Goal: Task Accomplishment & Management: Manage account settings

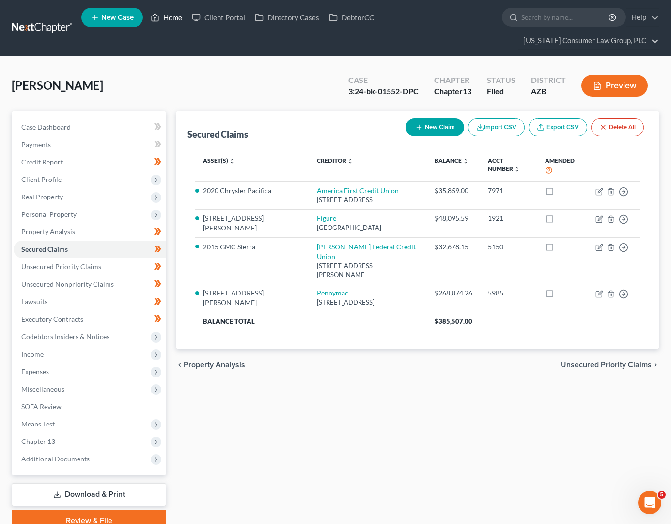
click at [180, 17] on link "Home" at bounding box center [166, 17] width 41 height 17
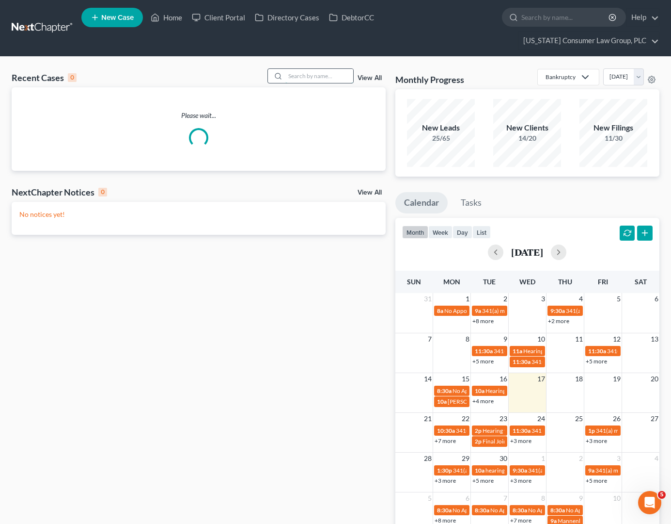
click at [314, 74] on input "search" at bounding box center [320, 76] width 68 height 14
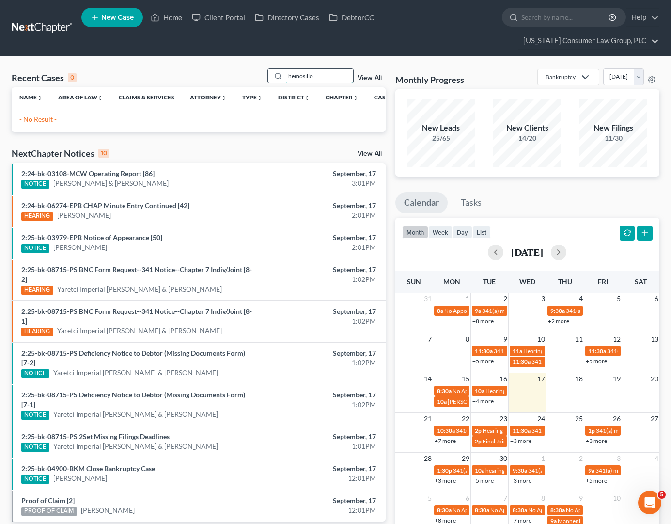
click at [296, 75] on input "hemosillo" at bounding box center [320, 76] width 68 height 14
click at [334, 77] on input "[PERSON_NAME]" at bounding box center [320, 76] width 68 height 14
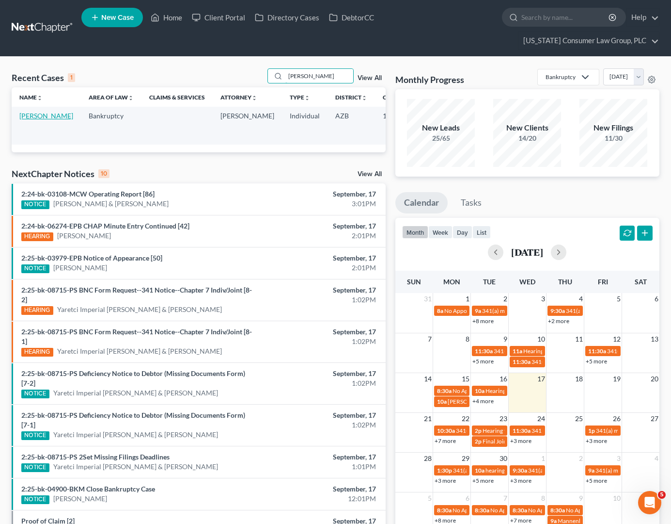
type input "[PERSON_NAME]"
click at [30, 113] on link "[PERSON_NAME]" at bounding box center [46, 116] width 54 height 8
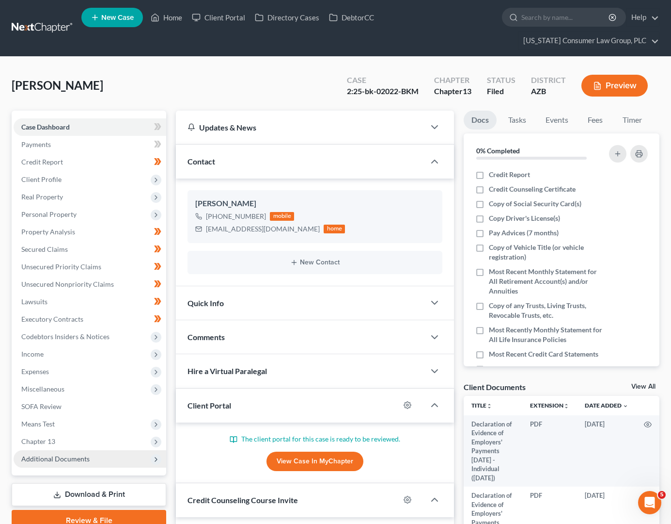
click at [46, 458] on span "Additional Documents" at bounding box center [55, 458] width 68 height 8
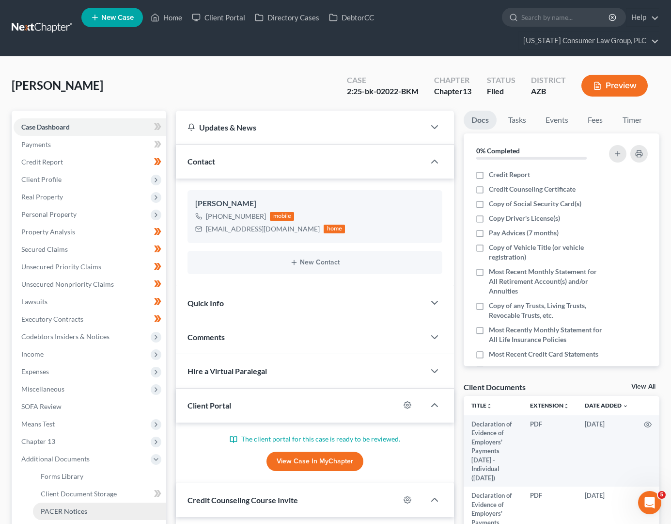
click at [55, 507] on span "PACER Notices" at bounding box center [64, 511] width 47 height 8
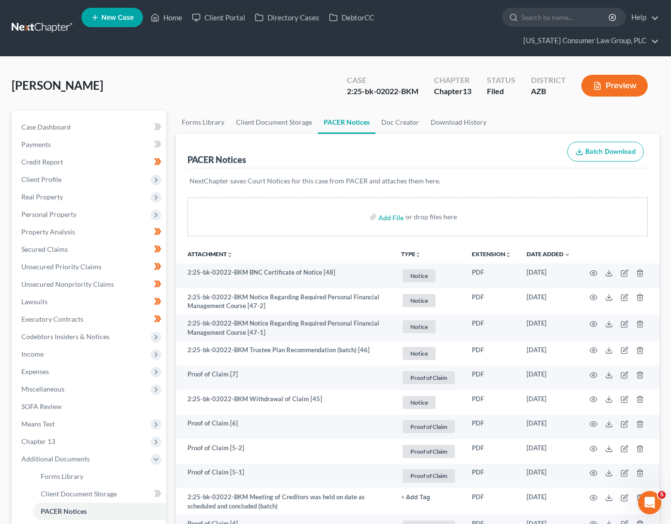
scroll to position [131, 0]
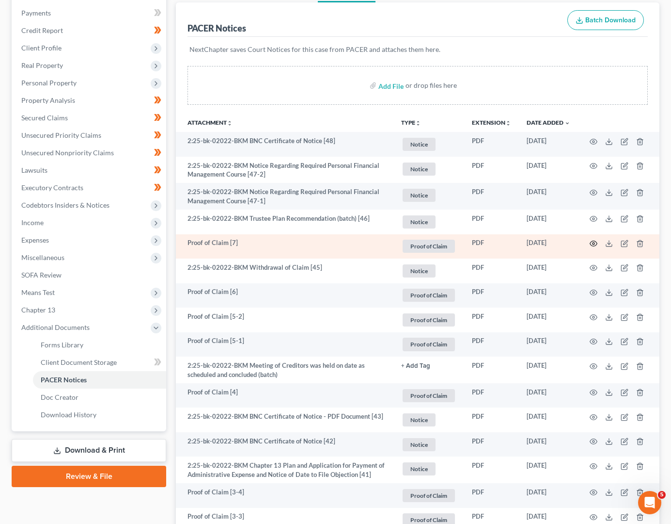
click at [593, 242] on circle "button" at bounding box center [594, 243] width 2 height 2
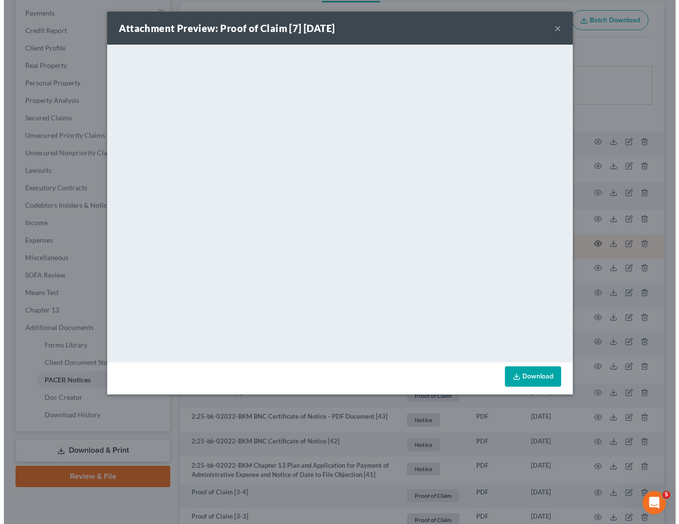
scroll to position [114, 0]
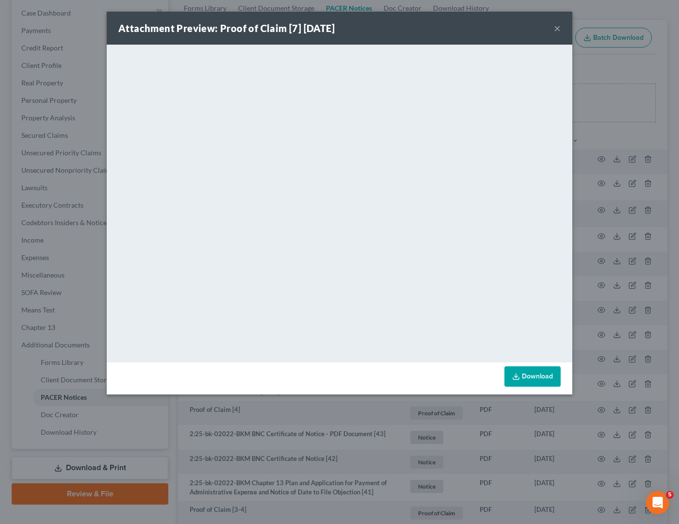
click at [554, 27] on button "×" at bounding box center [557, 28] width 7 height 12
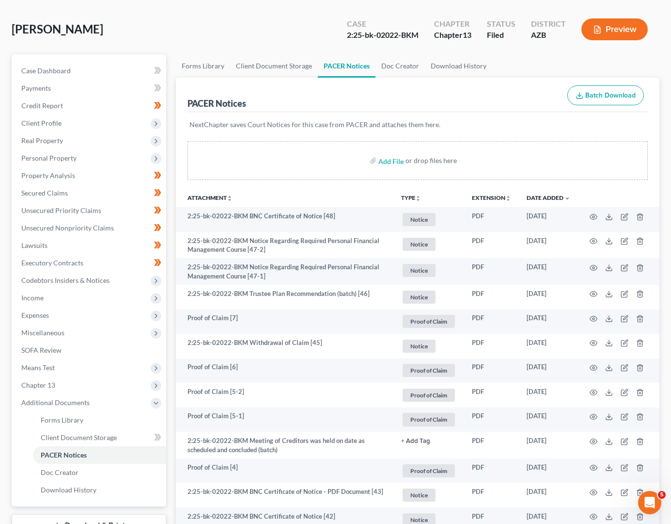
scroll to position [0, 0]
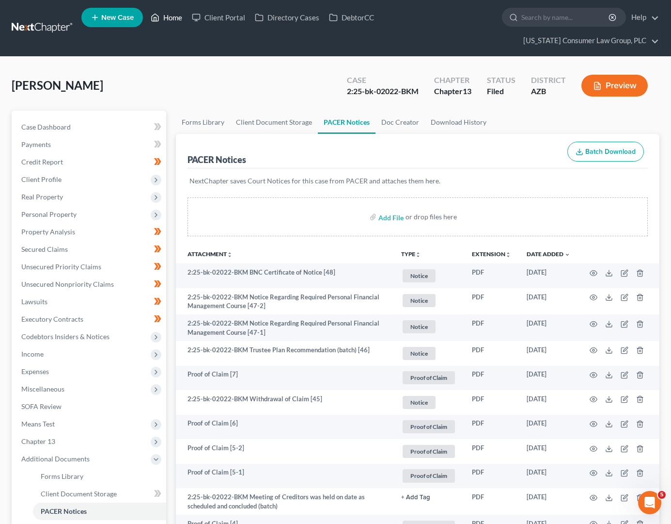
click at [174, 17] on link "Home" at bounding box center [166, 17] width 41 height 17
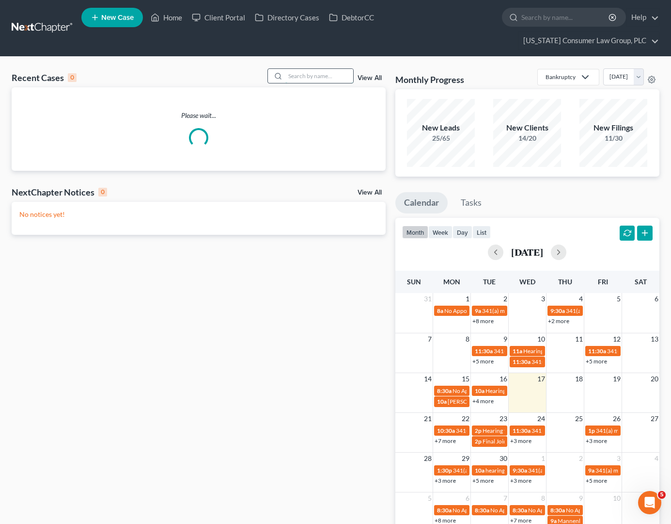
drag, startPoint x: 324, startPoint y: 74, endPoint x: 328, endPoint y: 70, distance: 5.2
click at [324, 74] on input "search" at bounding box center [320, 76] width 68 height 14
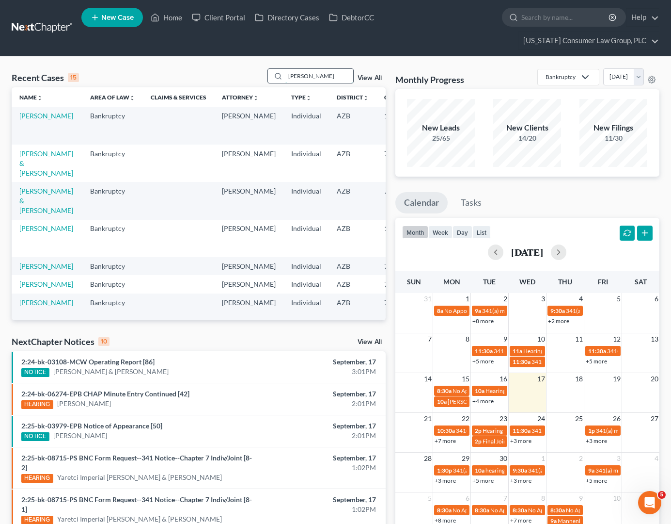
type input "[PERSON_NAME]"
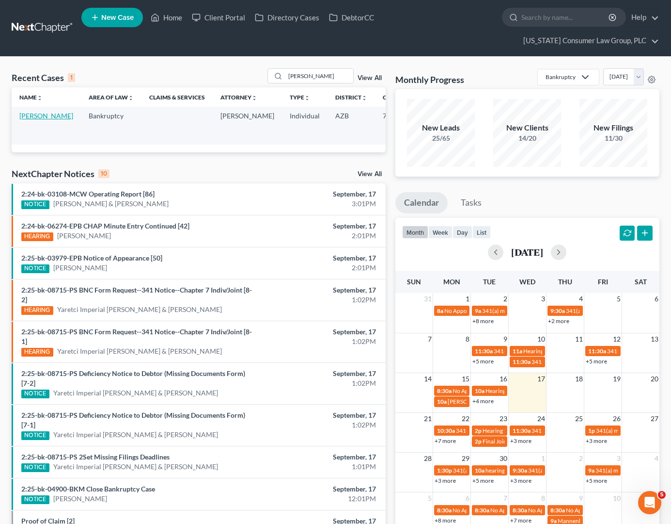
click at [42, 120] on link "[PERSON_NAME]" at bounding box center [46, 116] width 54 height 8
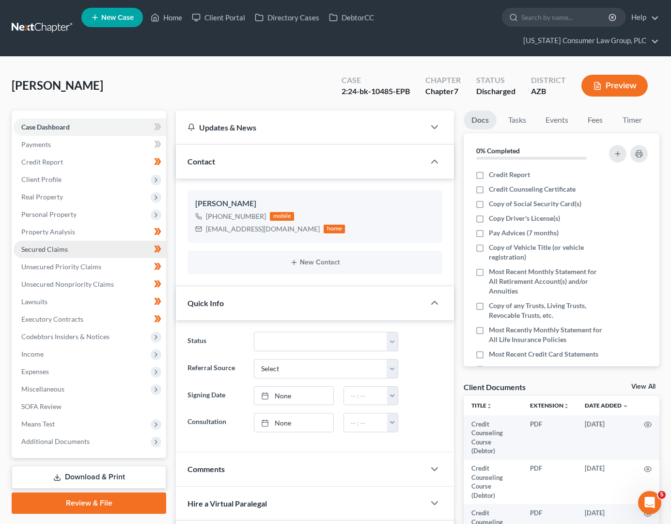
click at [57, 246] on span "Secured Claims" at bounding box center [44, 249] width 47 height 8
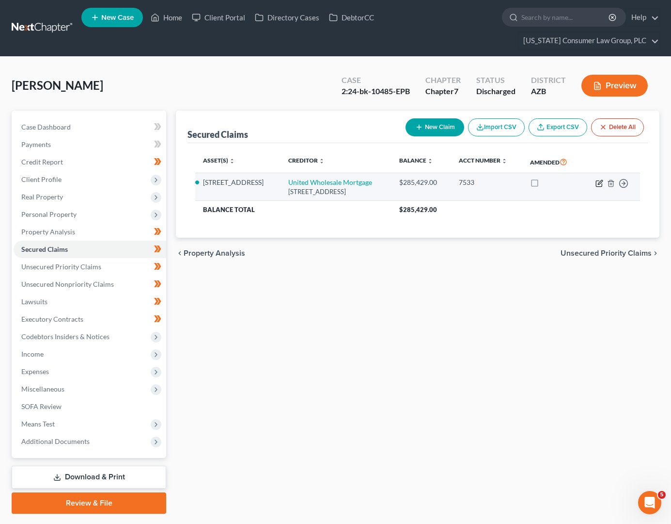
click at [599, 183] on icon "button" at bounding box center [600, 182] width 4 height 4
select select "23"
select select "3"
select select "14"
select select "4"
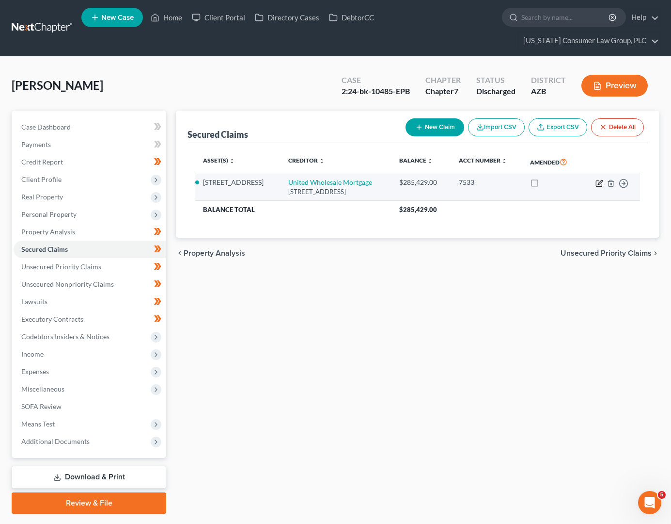
select select "3"
select select "0"
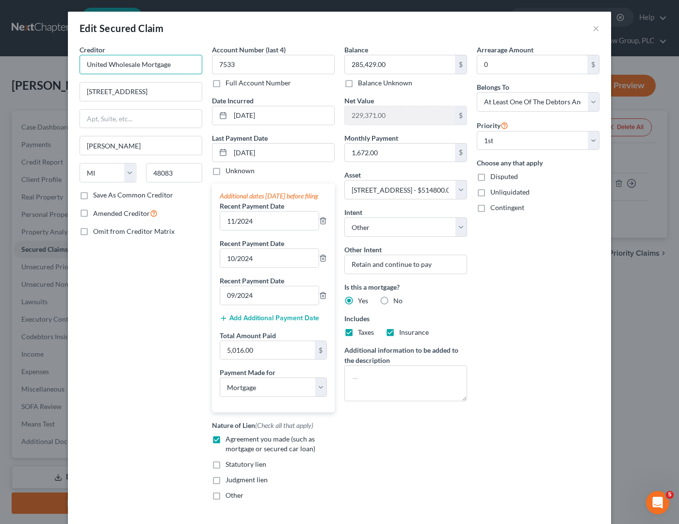
drag, startPoint x: 170, startPoint y: 65, endPoint x: 63, endPoint y: 65, distance: 106.7
click at [63, 65] on div "Edit Secured Claim × Creditor * United Wholesale Mortgage [STREET_ADDRESS][GEOG…" at bounding box center [339, 262] width 679 height 524
click at [595, 27] on div "Edit Secured Claim ×" at bounding box center [339, 28] width 543 height 33
click at [593, 27] on button "×" at bounding box center [595, 28] width 7 height 12
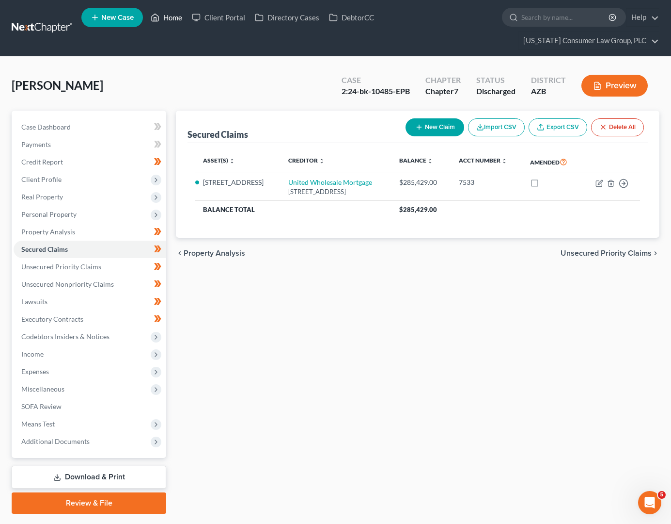
click at [177, 18] on link "Home" at bounding box center [166, 17] width 41 height 17
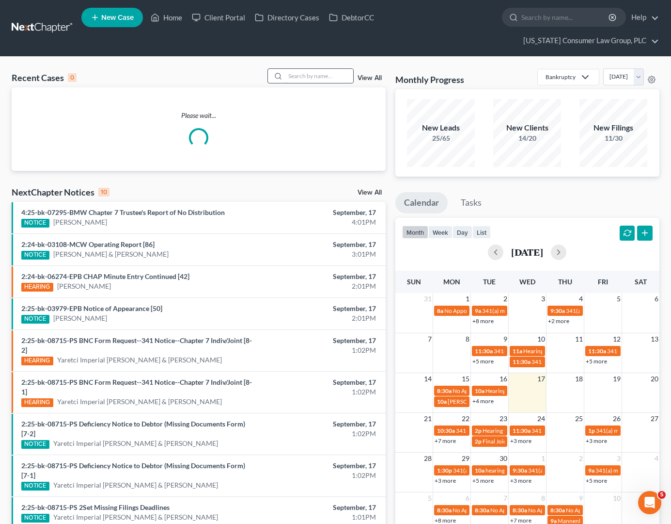
click at [325, 77] on input "search" at bounding box center [320, 76] width 68 height 14
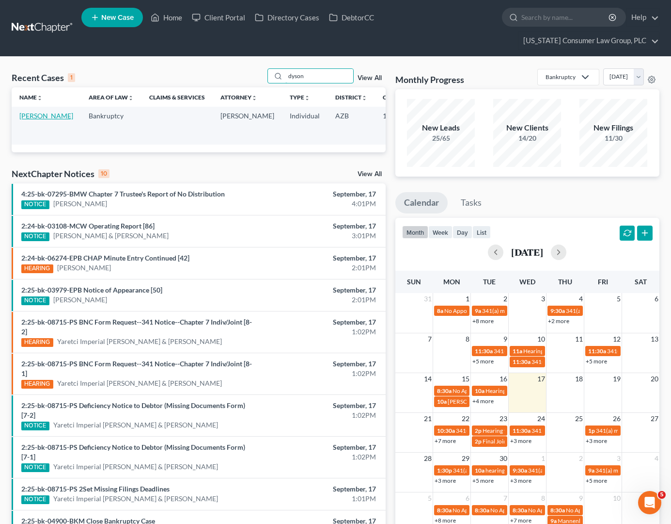
type input "dyson"
click at [37, 120] on link "[PERSON_NAME]" at bounding box center [46, 116] width 54 height 8
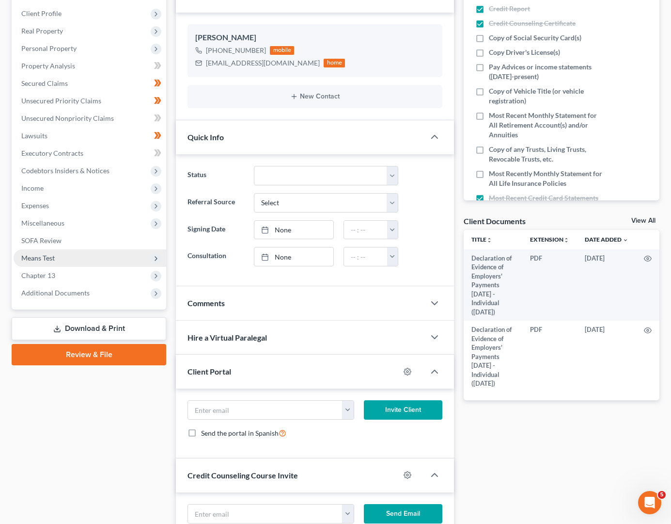
scroll to position [256, 0]
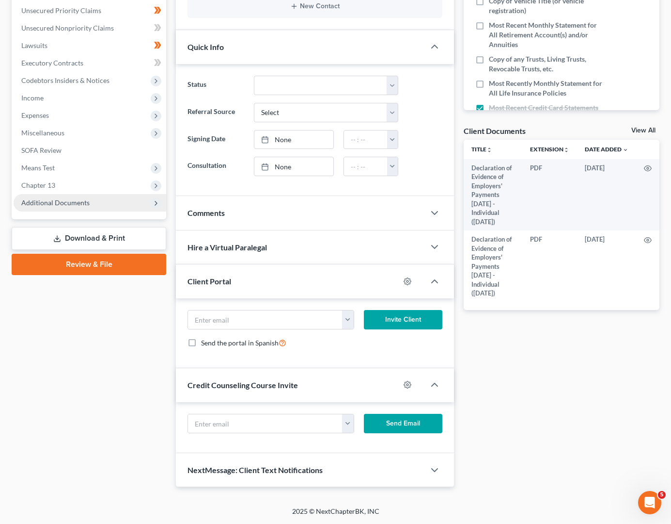
click at [55, 207] on span "Additional Documents" at bounding box center [90, 202] width 153 height 17
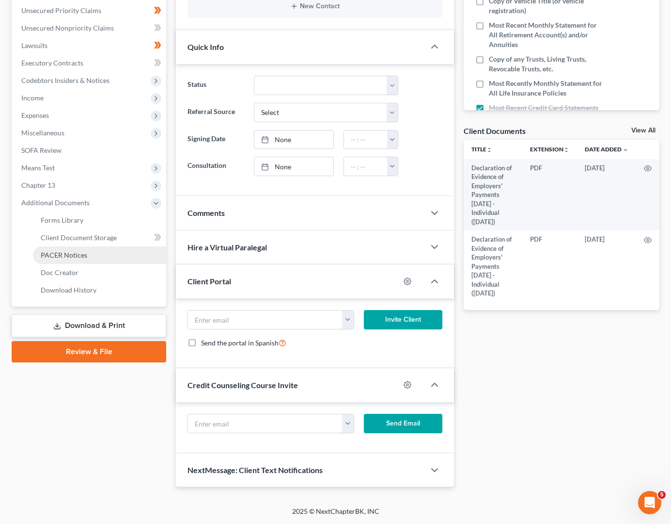
click at [54, 255] on span "PACER Notices" at bounding box center [64, 255] width 47 height 8
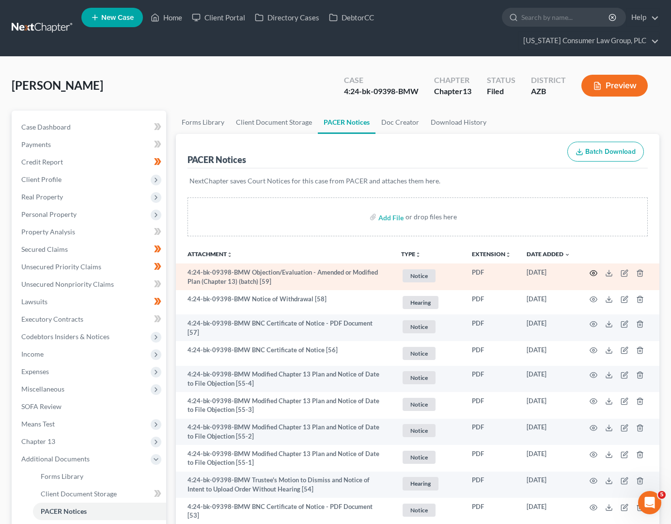
click at [597, 272] on icon "button" at bounding box center [594, 273] width 8 height 8
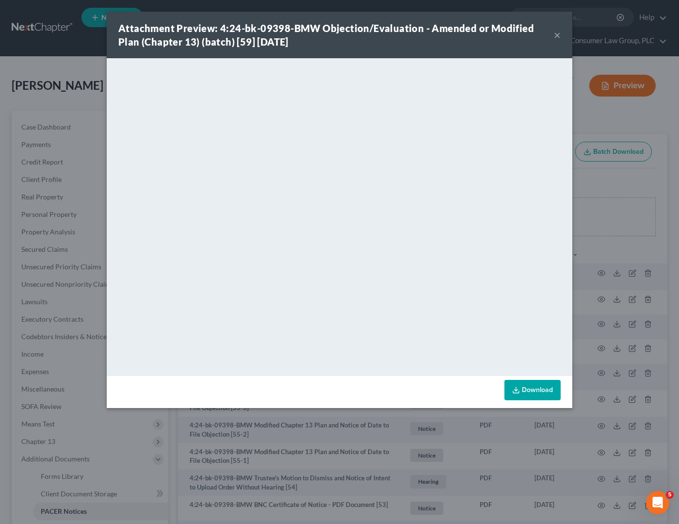
drag, startPoint x: 369, startPoint y: 15, endPoint x: 345, endPoint y: 0, distance: 27.6
click at [369, 15] on div "Attachment Preview: 4:24-bk-09398-BMW Objection/Evaluation - Amended or Modifie…" at bounding box center [339, 35] width 465 height 47
click at [557, 35] on button "×" at bounding box center [557, 35] width 7 height 12
